Goal: Task Accomplishment & Management: Manage account settings

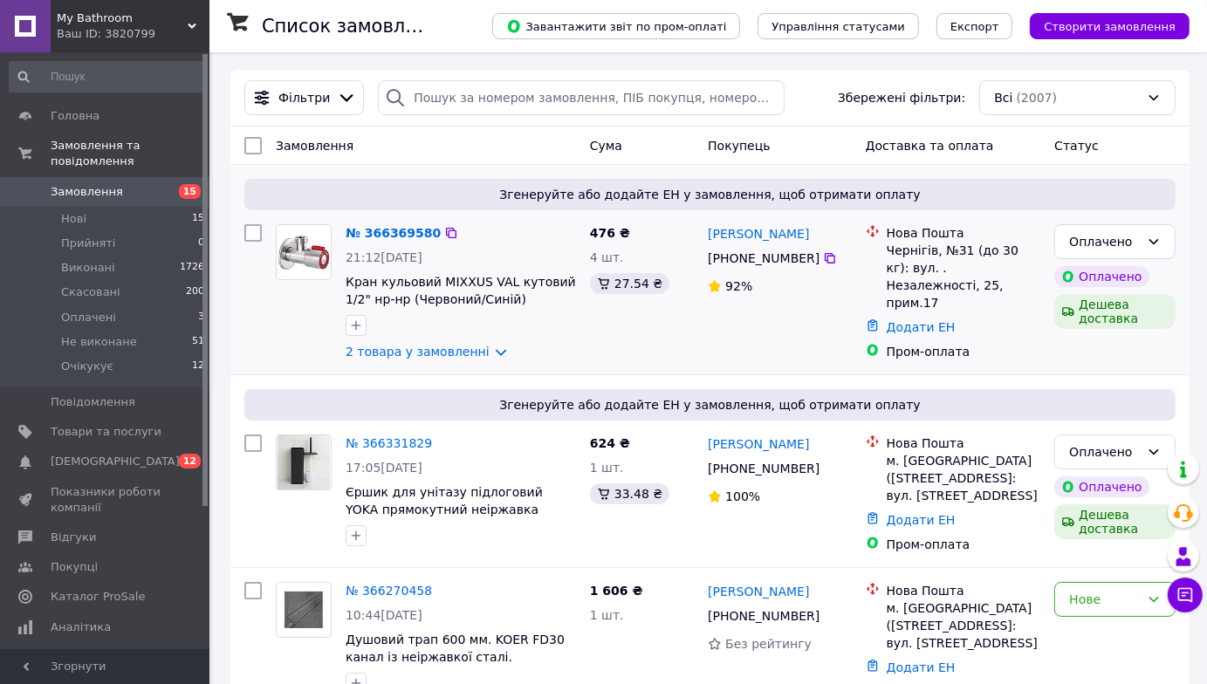
click at [297, 259] on img at bounding box center [304, 252] width 54 height 54
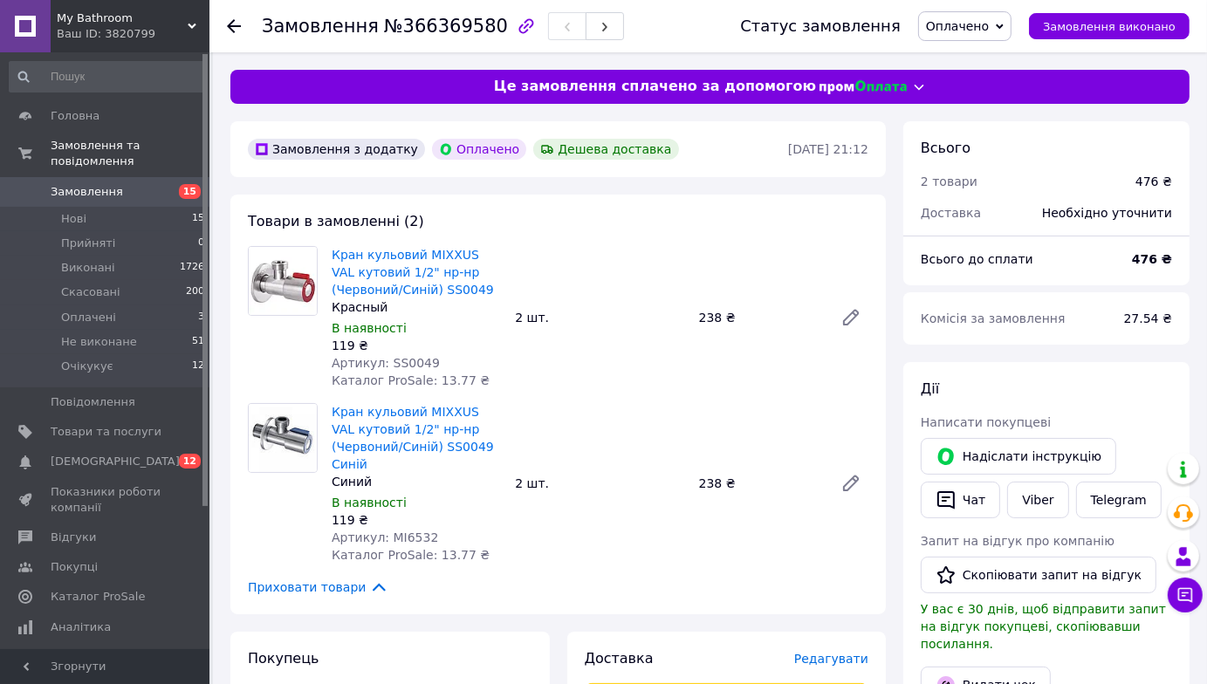
click at [413, 360] on span "Артикул: SS0049" at bounding box center [386, 363] width 108 height 14
click at [412, 360] on span "Артикул: SS0049" at bounding box center [386, 363] width 108 height 14
copy span "SS0049"
click at [407, 537] on span "Артикул: MI6532" at bounding box center [385, 537] width 106 height 14
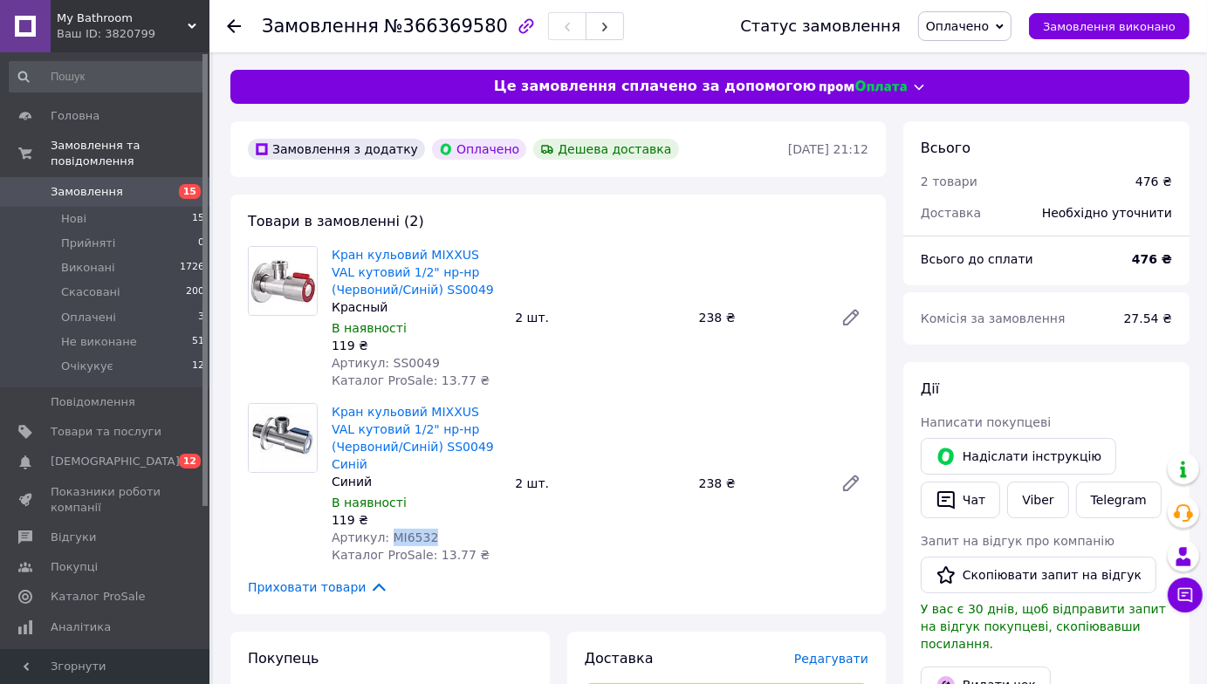
copy span "MI6532"
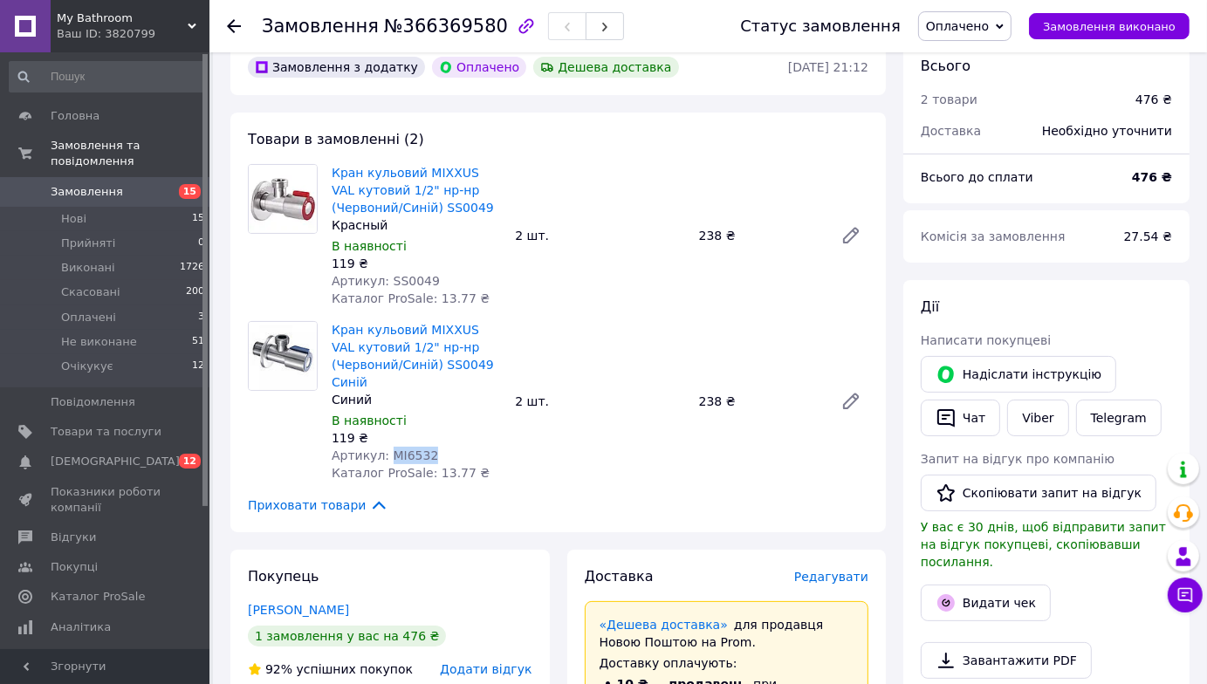
scroll to position [174, 0]
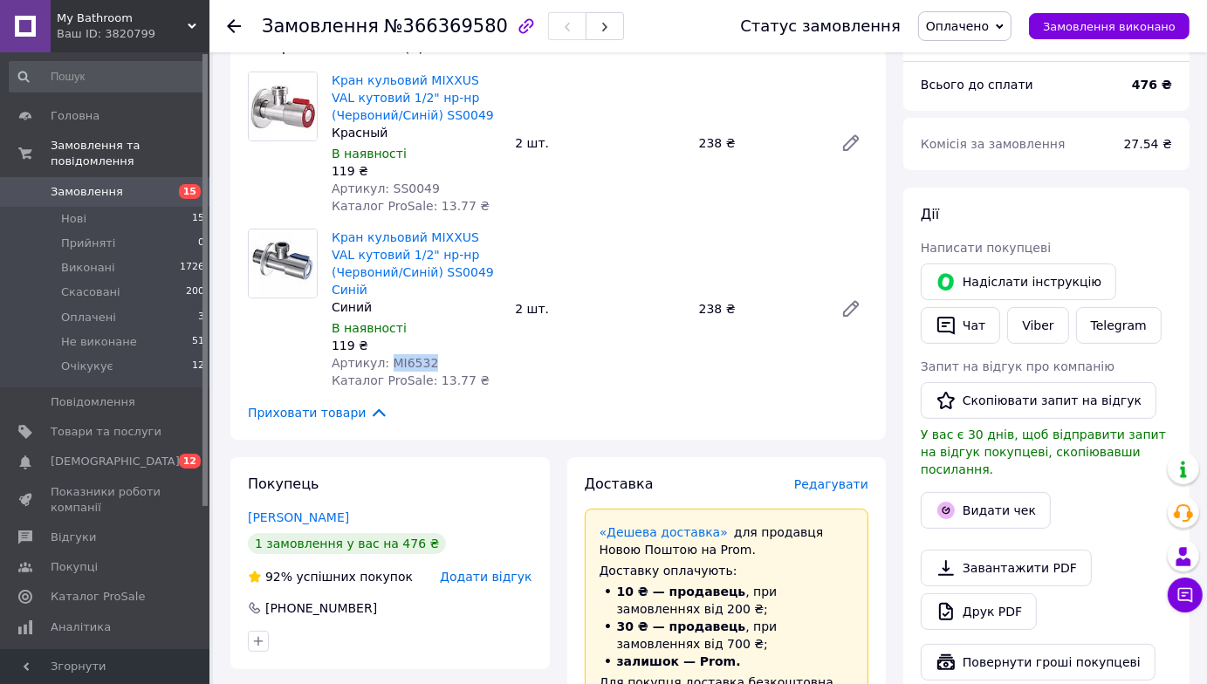
copy span "MI6532"
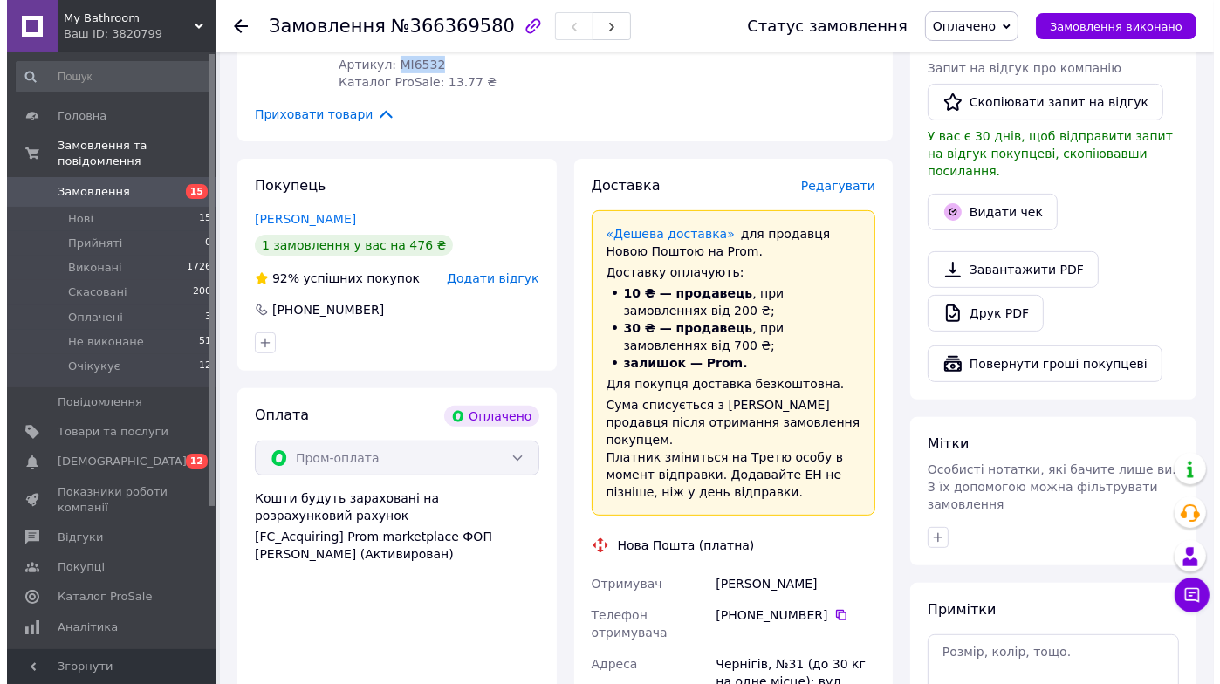
scroll to position [436, 0]
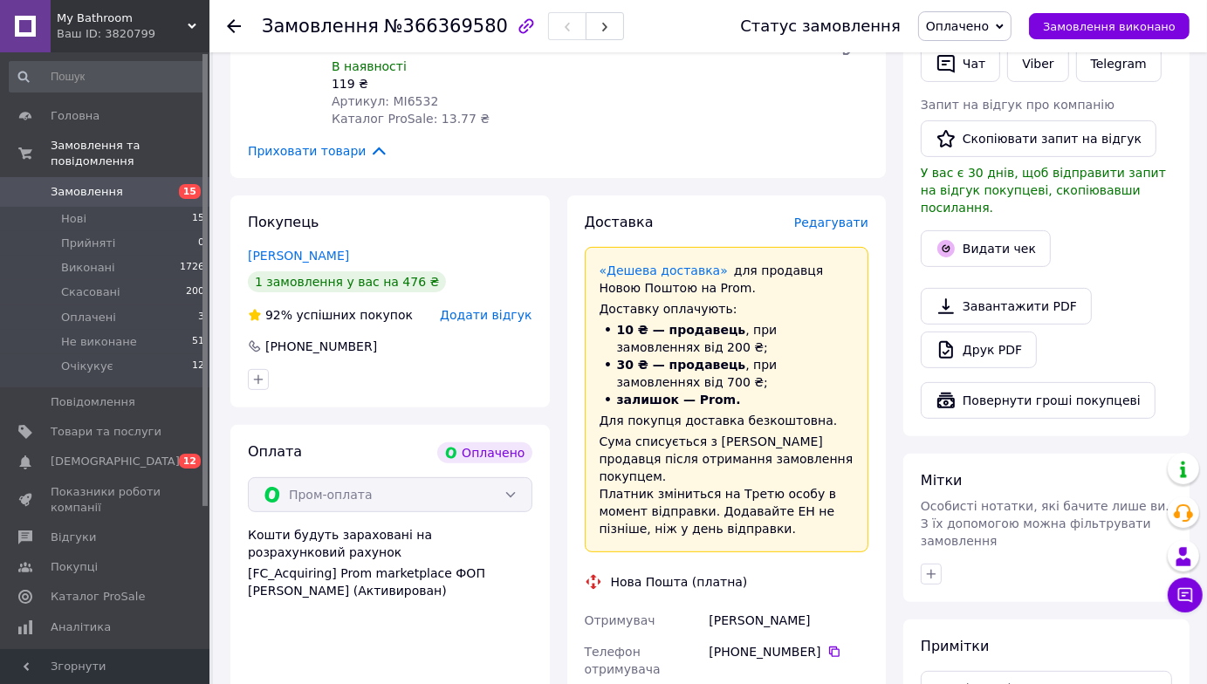
click at [846, 221] on span "Редагувати" at bounding box center [831, 222] width 74 height 14
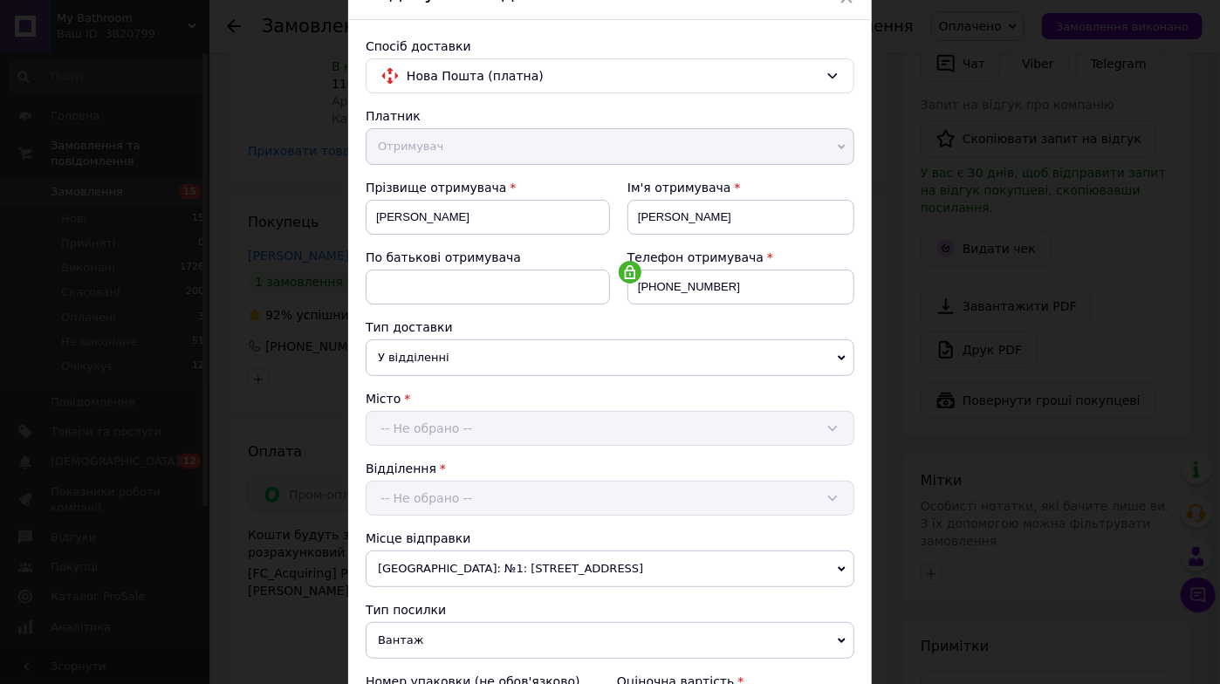
scroll to position [349, 0]
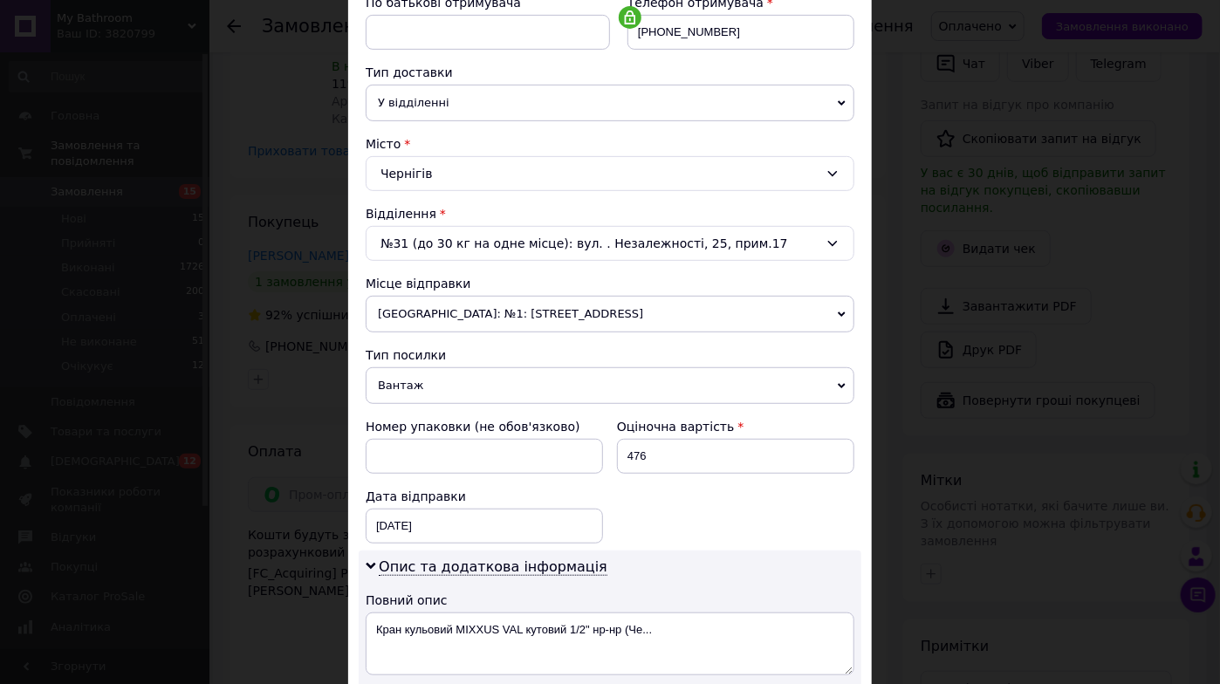
click at [519, 303] on span "[GEOGRAPHIC_DATA]: №1: [STREET_ADDRESS]" at bounding box center [610, 314] width 489 height 37
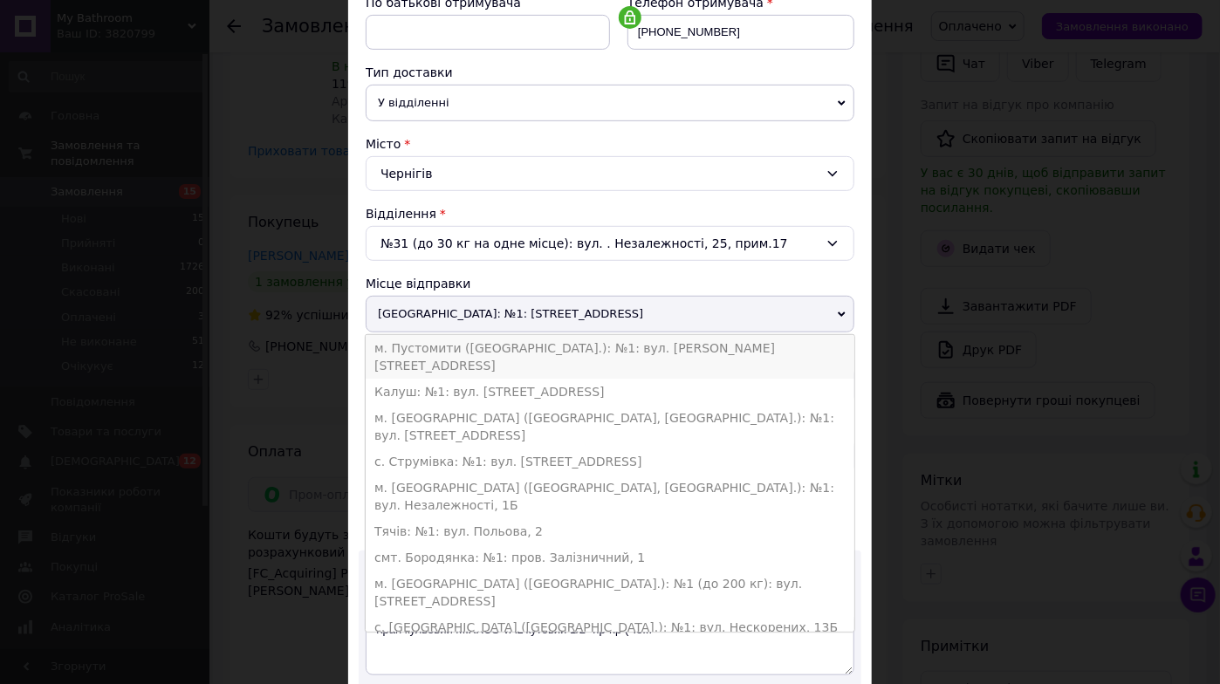
click at [487, 348] on li "м. Пустомити ([GEOGRAPHIC_DATA].): №1: вул. [PERSON_NAME][STREET_ADDRESS]" at bounding box center [610, 357] width 489 height 44
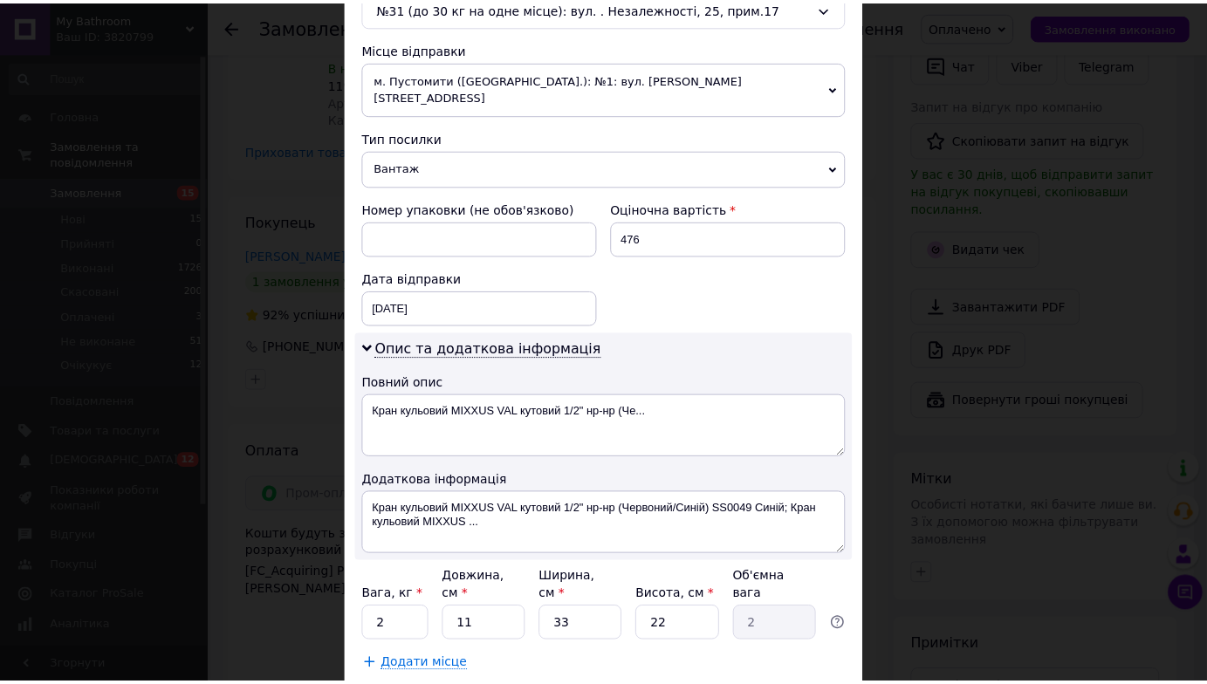
scroll to position [664, 0]
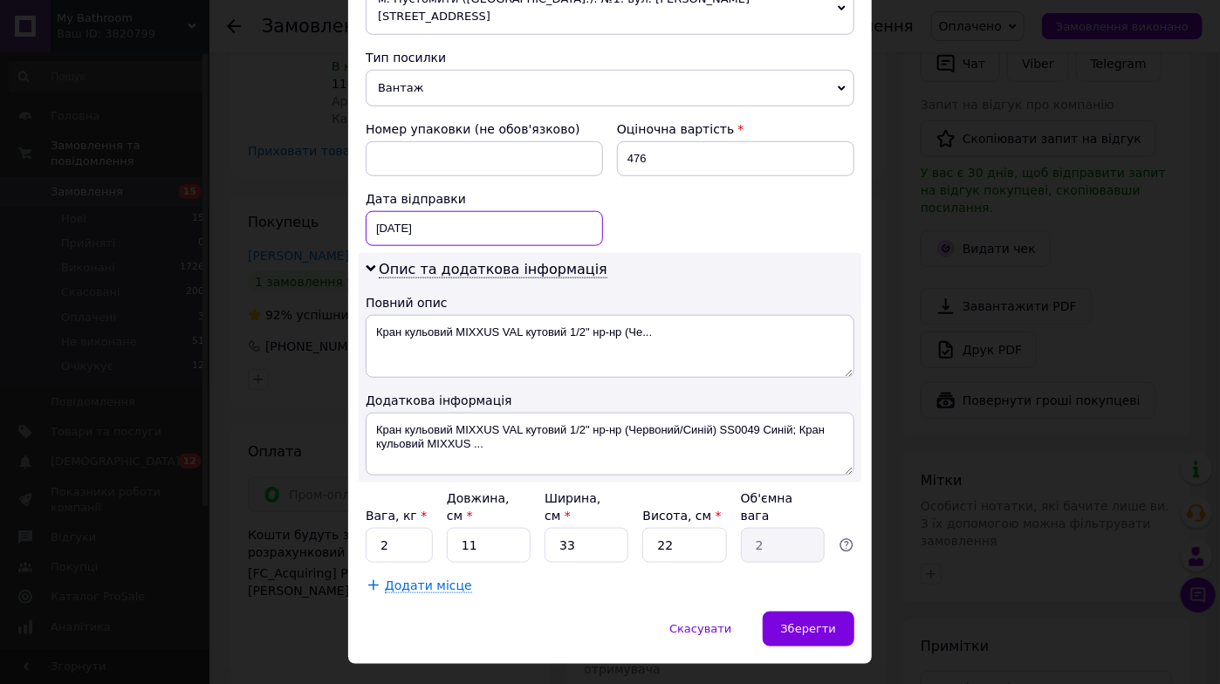
click at [464, 211] on div "[DATE] < 2025 > < Октябрь > Пн Вт Ср Чт Пт Сб Вс 29 30 1 2 3 4 5 6 7 8 9 10 11 …" at bounding box center [484, 228] width 237 height 35
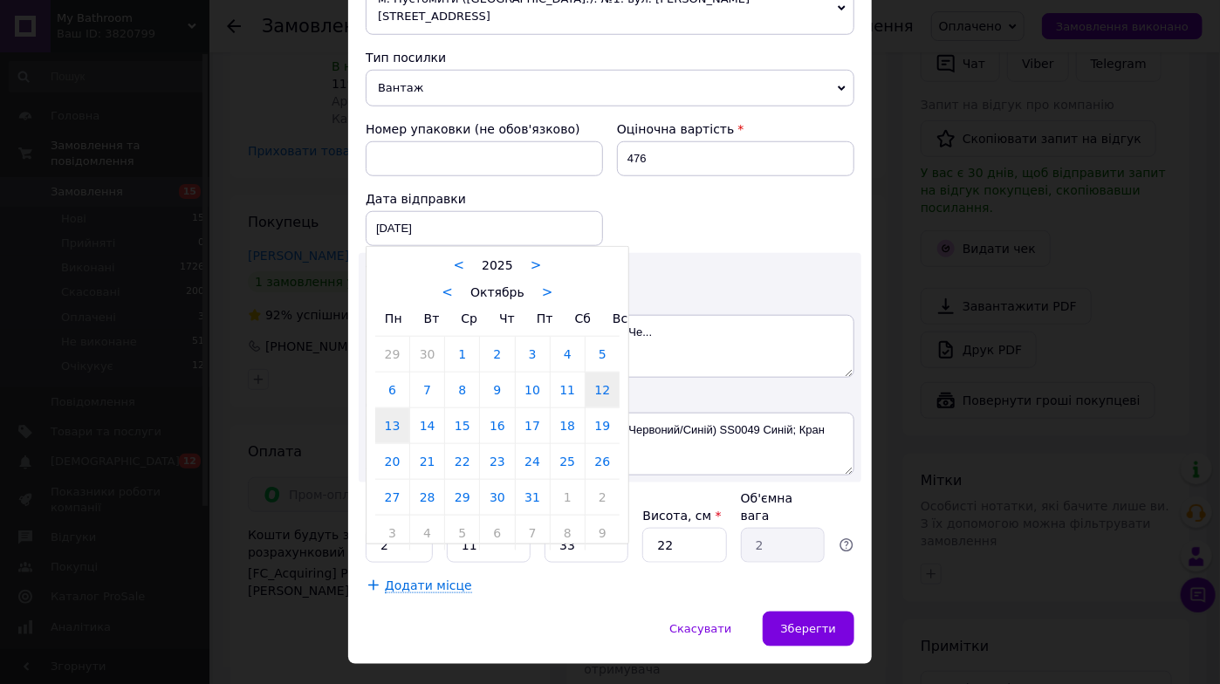
click at [391, 408] on link "13" at bounding box center [392, 425] width 34 height 35
type input "[DATE]"
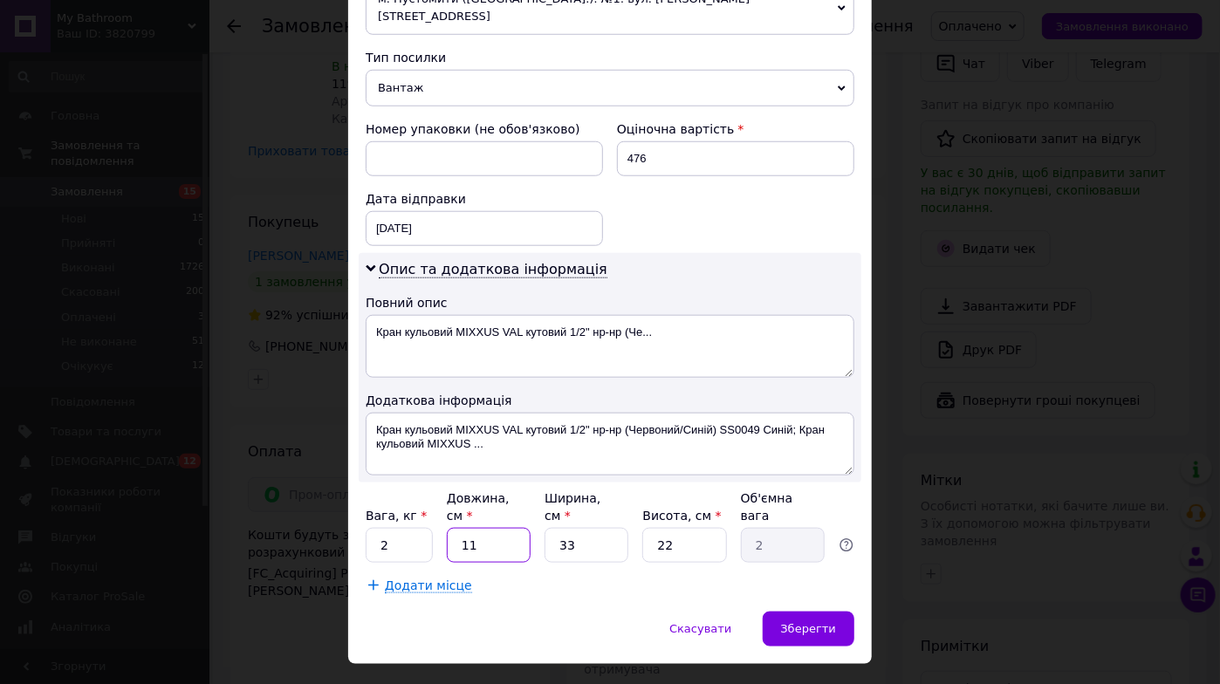
click at [493, 528] on input "11" at bounding box center [489, 545] width 84 height 35
click at [600, 528] on input "33" at bounding box center [586, 545] width 84 height 35
type input "3"
type input "0.18"
type input "1"
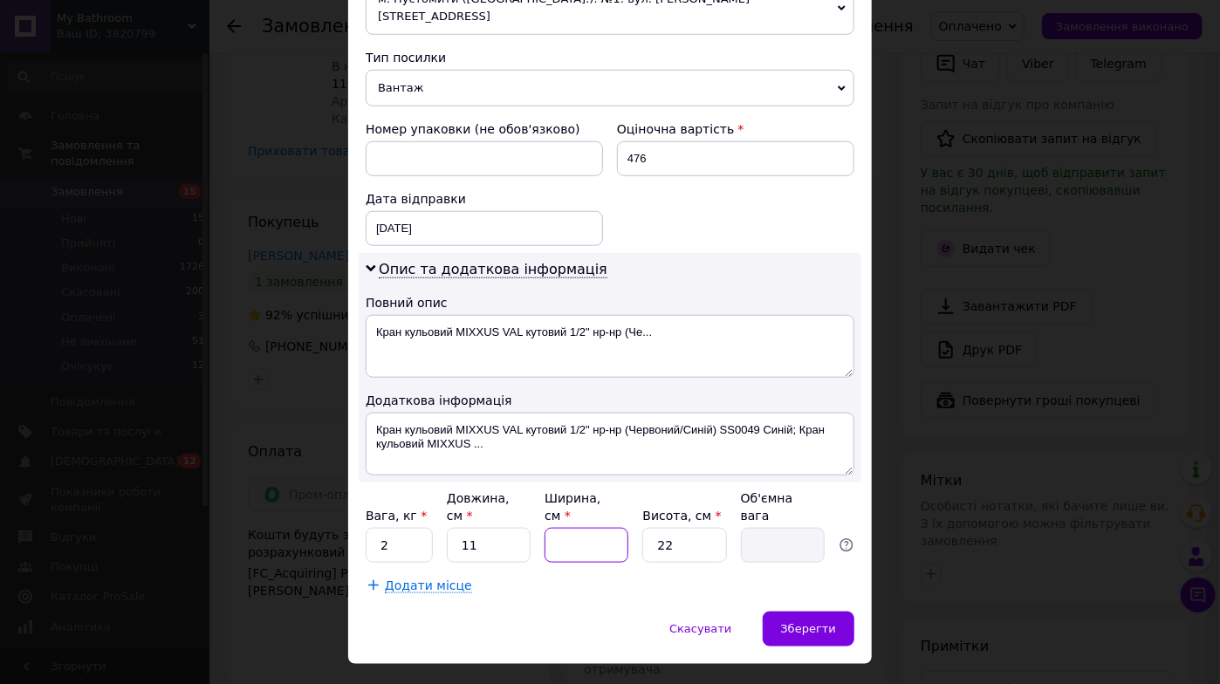
type input "0.1"
type input "10"
type input "0.61"
type input "10"
click at [680, 528] on input "22" at bounding box center [684, 545] width 84 height 35
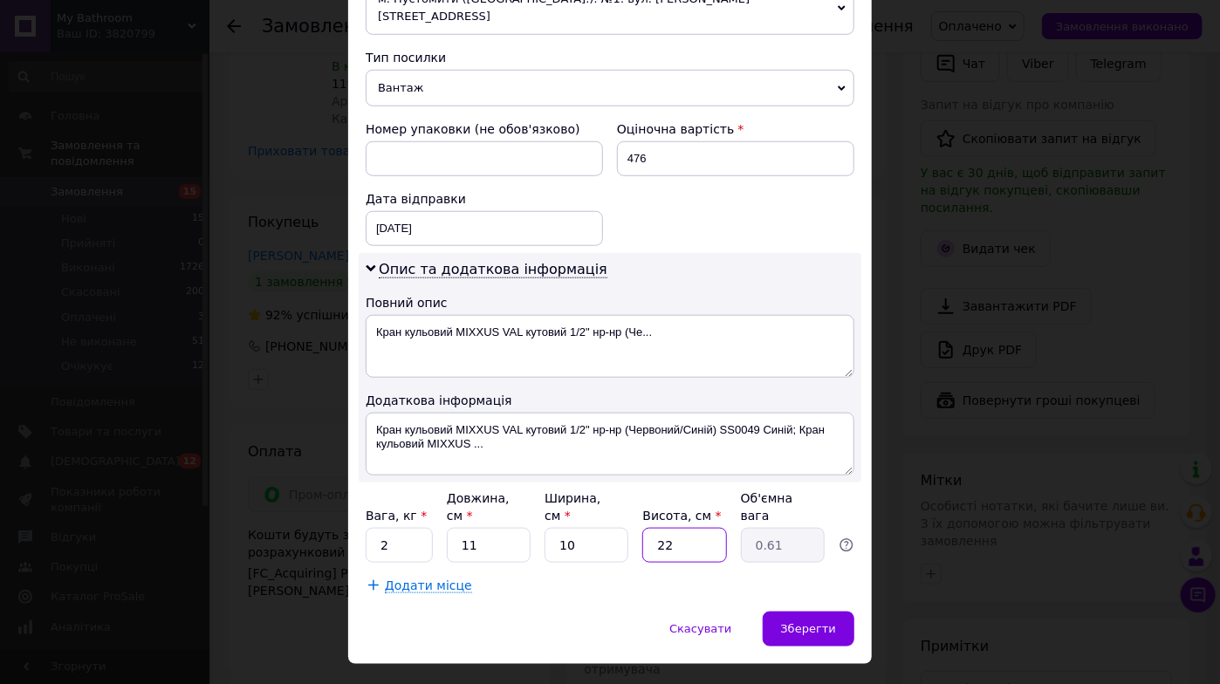
type input "2"
type input "0.1"
type input "5"
type input "0.14"
type input "55"
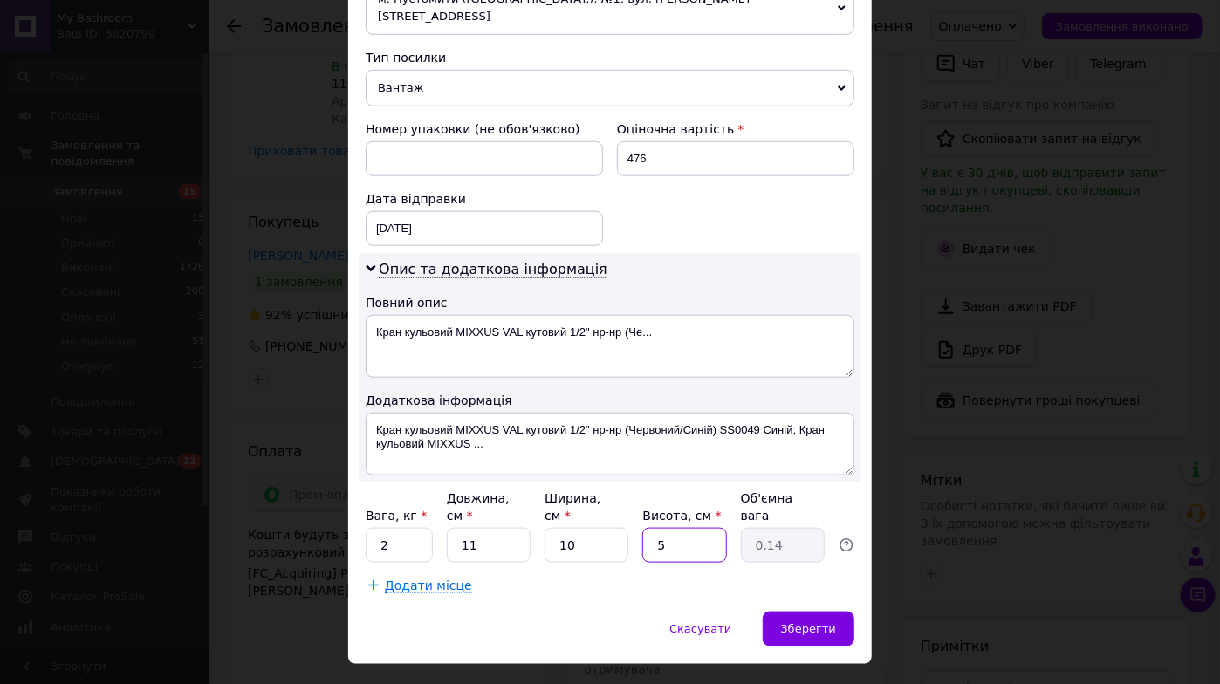
type input "1.51"
type input "5"
type input "0.14"
type input "5"
click at [834, 612] on div "Зберегти" at bounding box center [809, 629] width 92 height 35
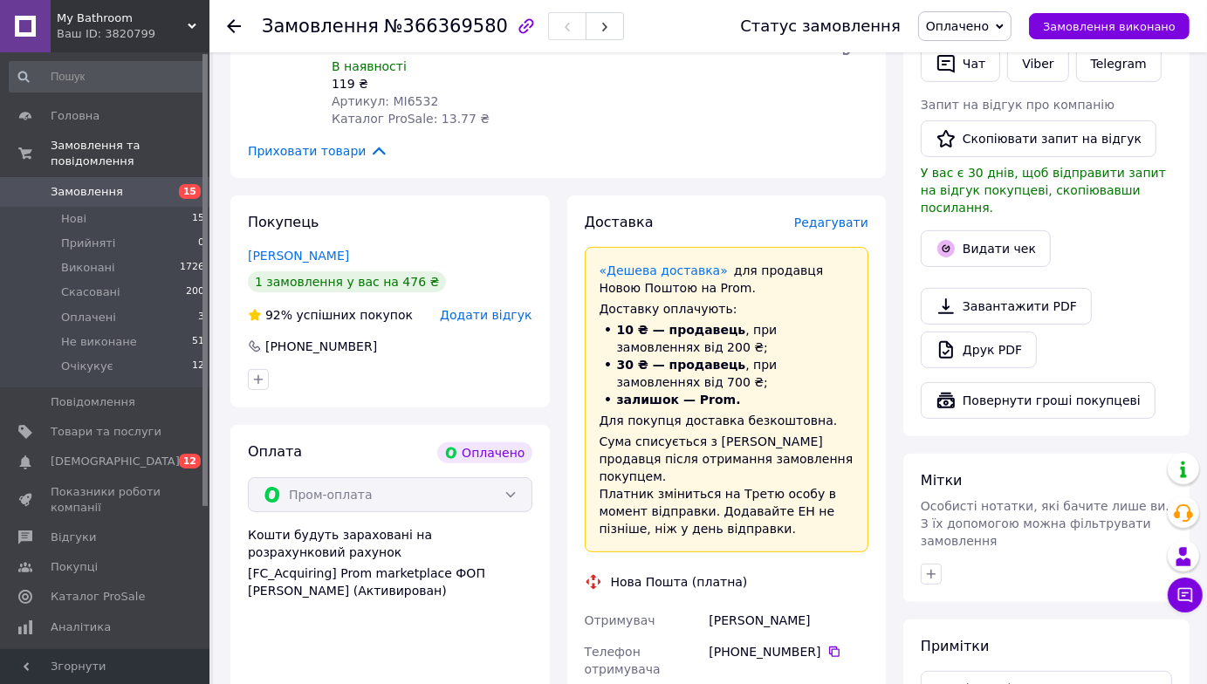
click at [152, 184] on span "Замовлення" at bounding box center [106, 192] width 111 height 16
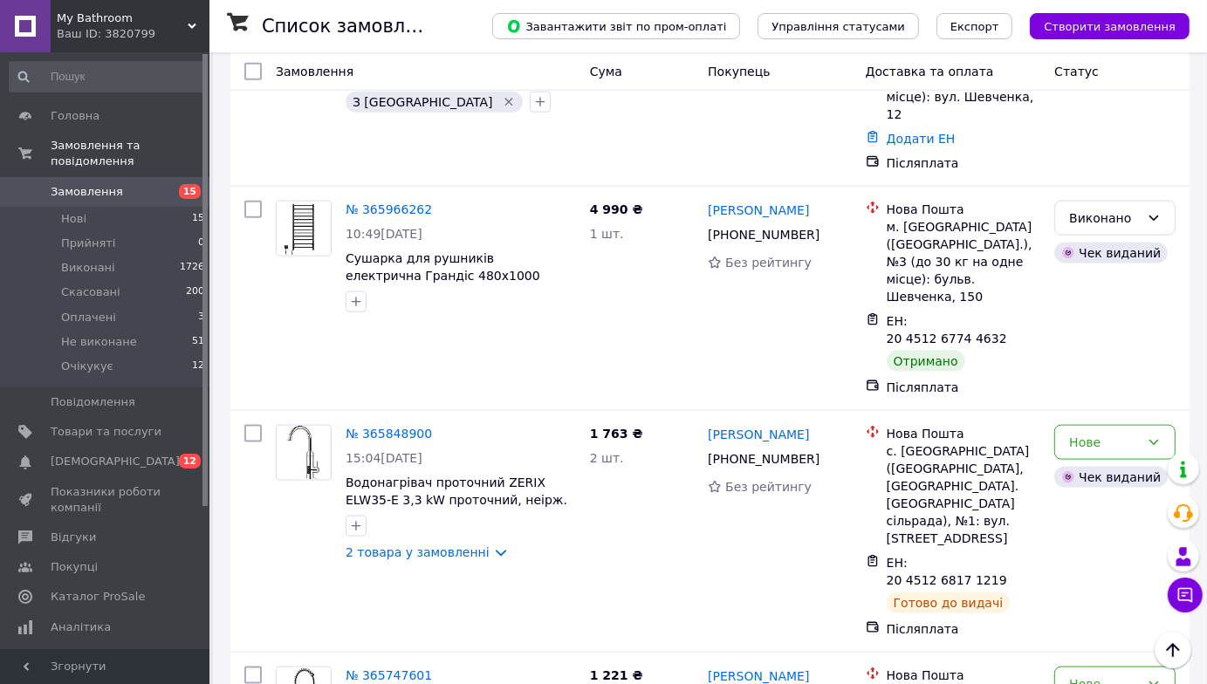
scroll to position [2181, 0]
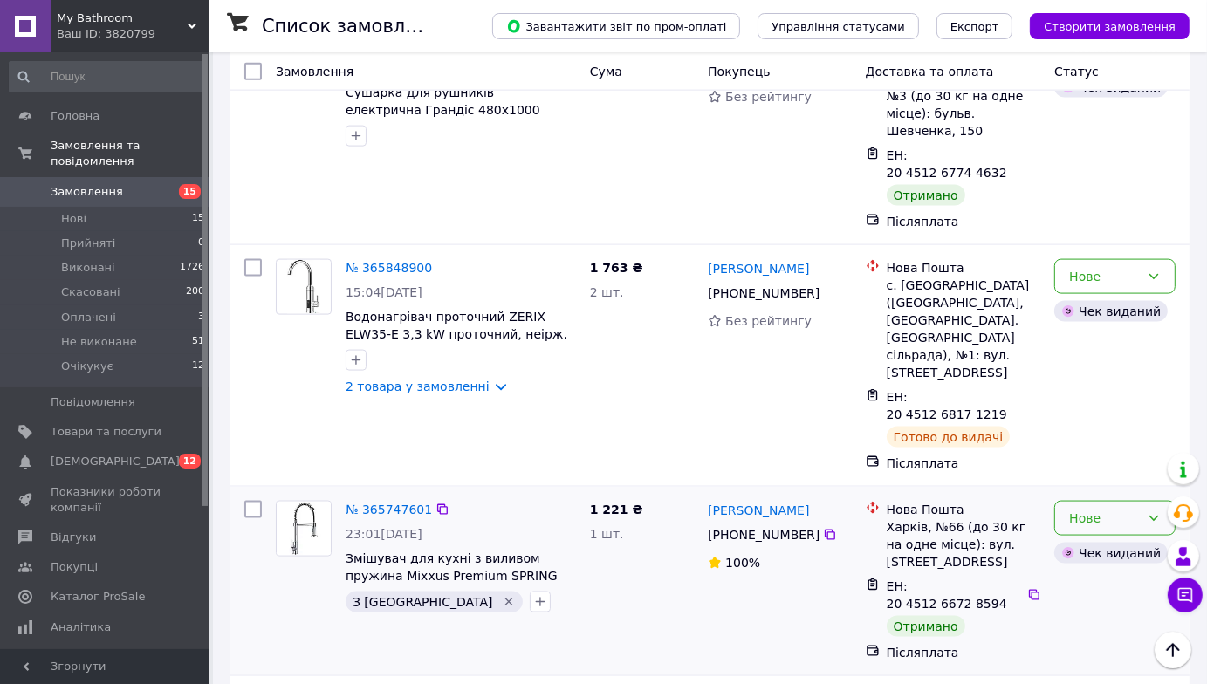
click at [1131, 509] on div "Нове" at bounding box center [1104, 518] width 71 height 19
click at [1127, 341] on li "Виконано" at bounding box center [1115, 337] width 120 height 31
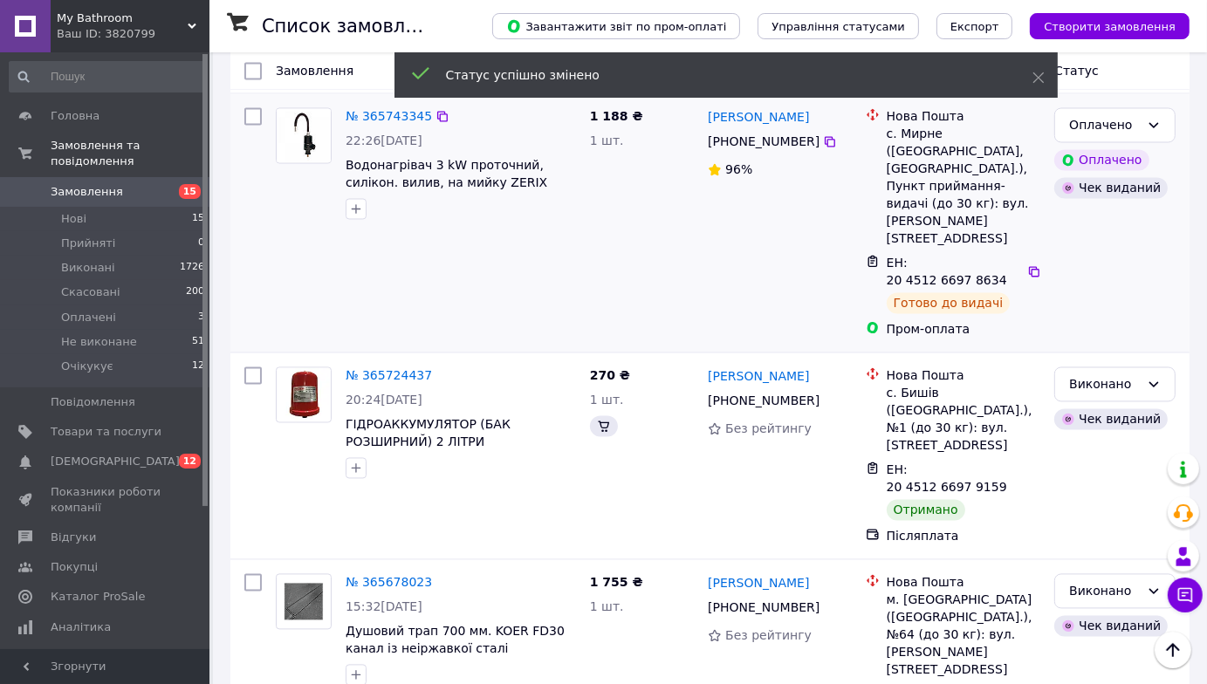
scroll to position [3046, 0]
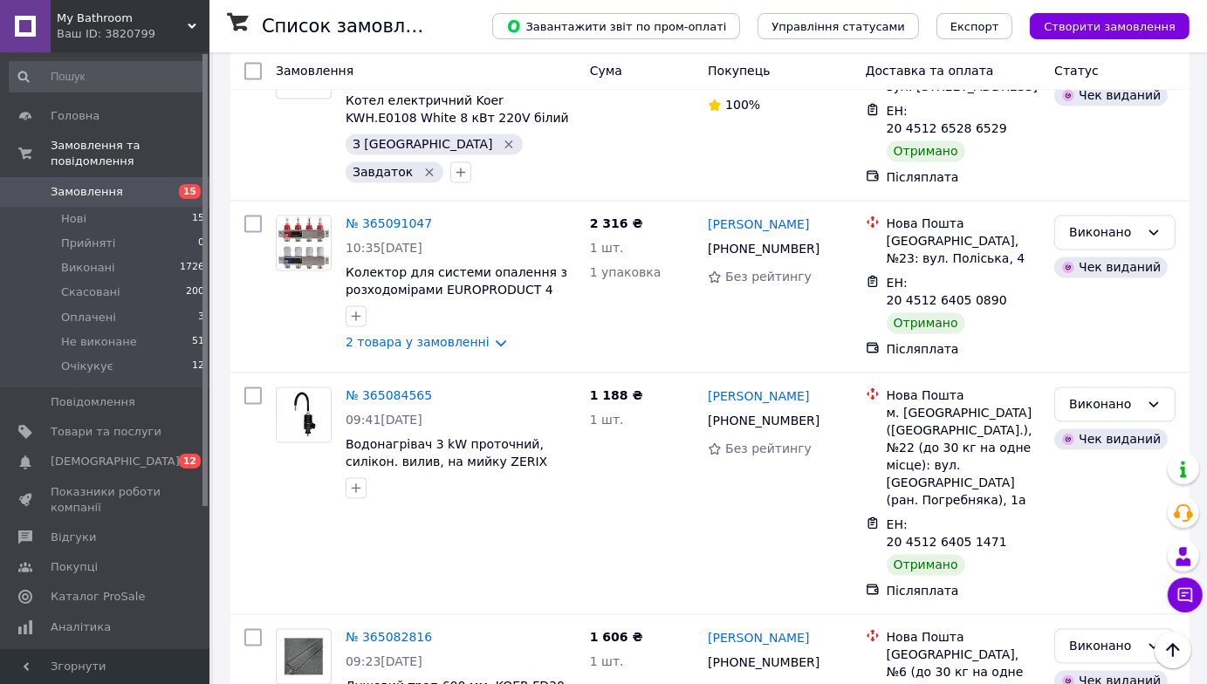
scroll to position [2991, 0]
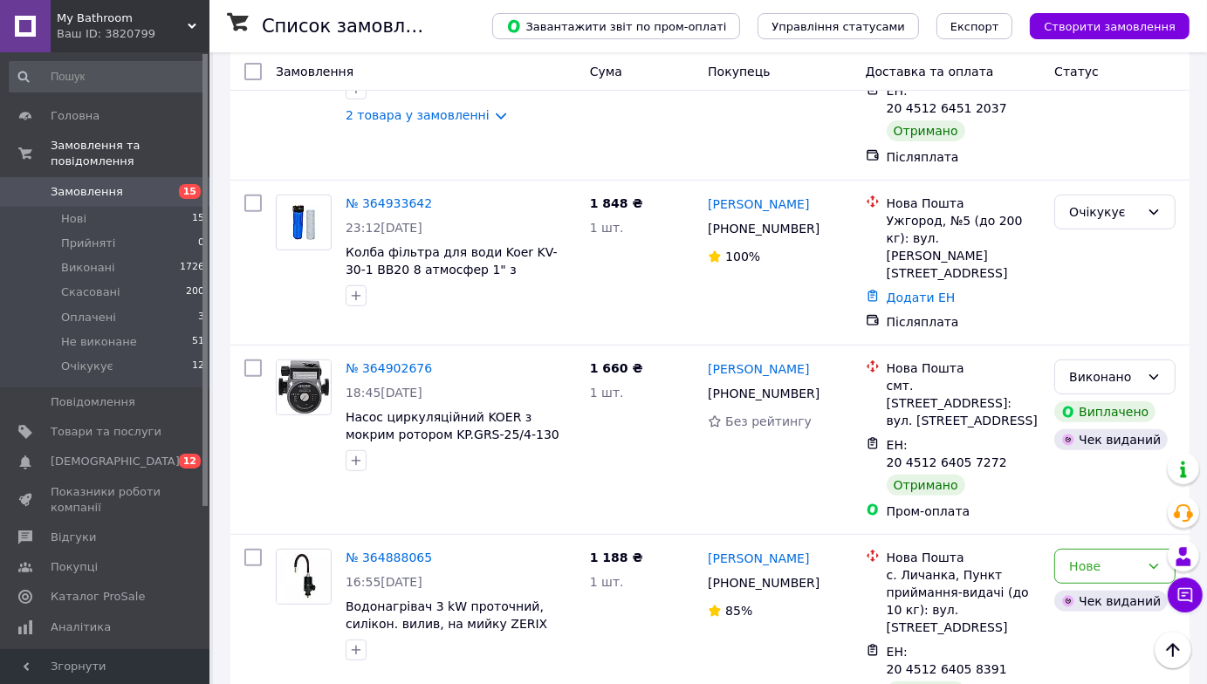
scroll to position [611, 0]
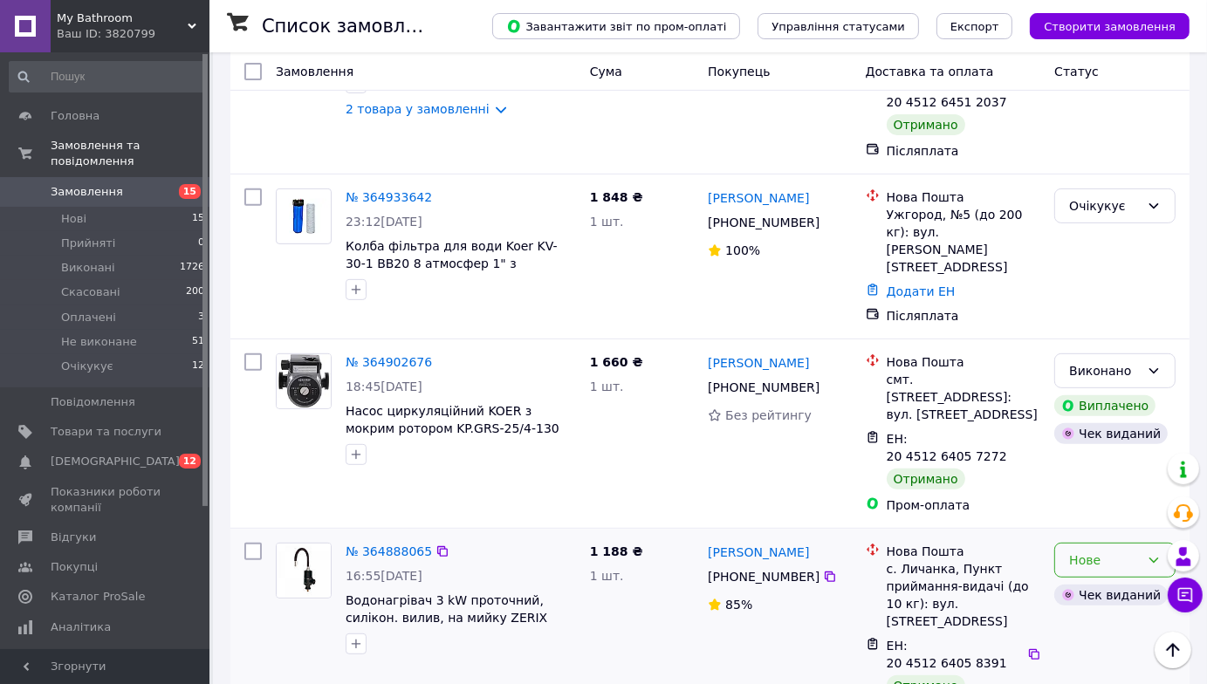
click at [1110, 551] on div "Нове" at bounding box center [1104, 560] width 71 height 19
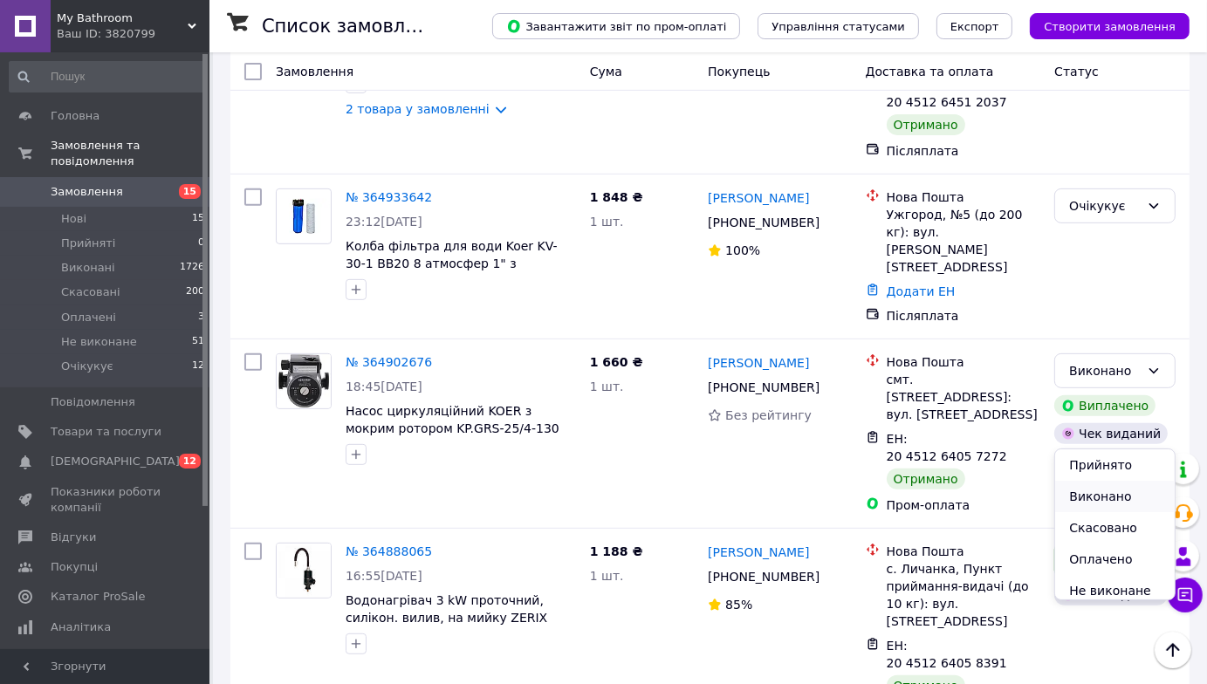
click at [1105, 499] on li "Виконано" at bounding box center [1115, 496] width 120 height 31
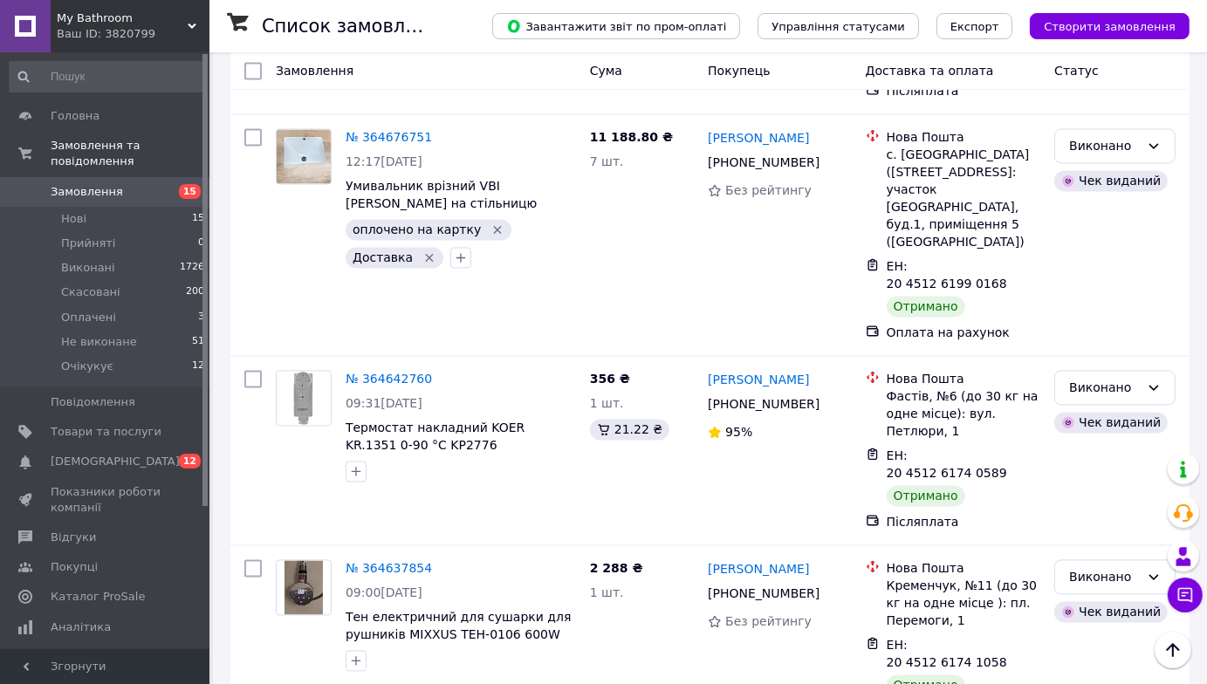
scroll to position [2983, 0]
